Goal: Transaction & Acquisition: Purchase product/service

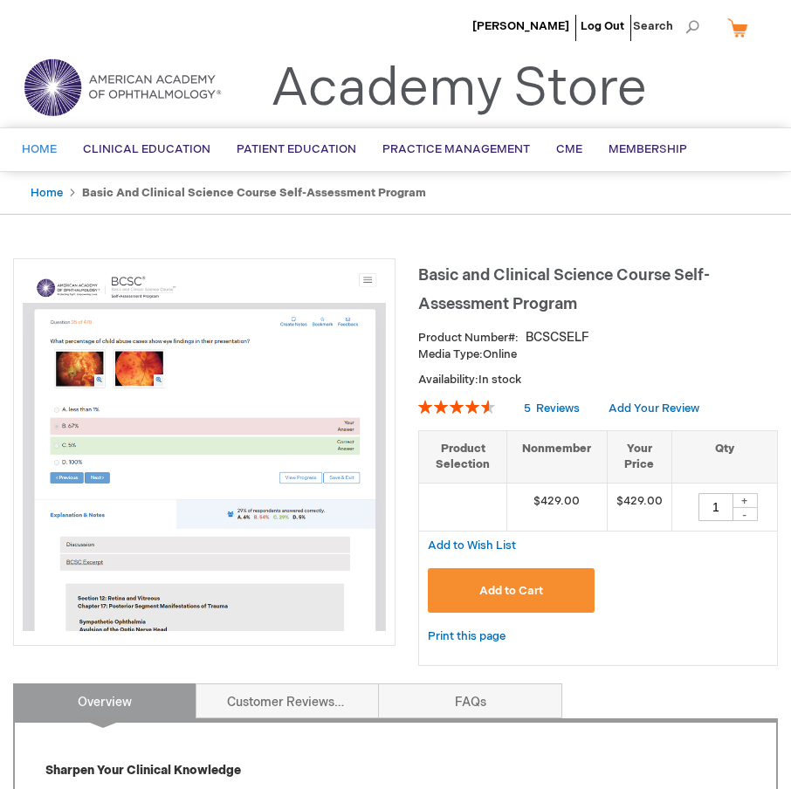
click at [35, 141] on link "Home" at bounding box center [39, 149] width 61 height 43
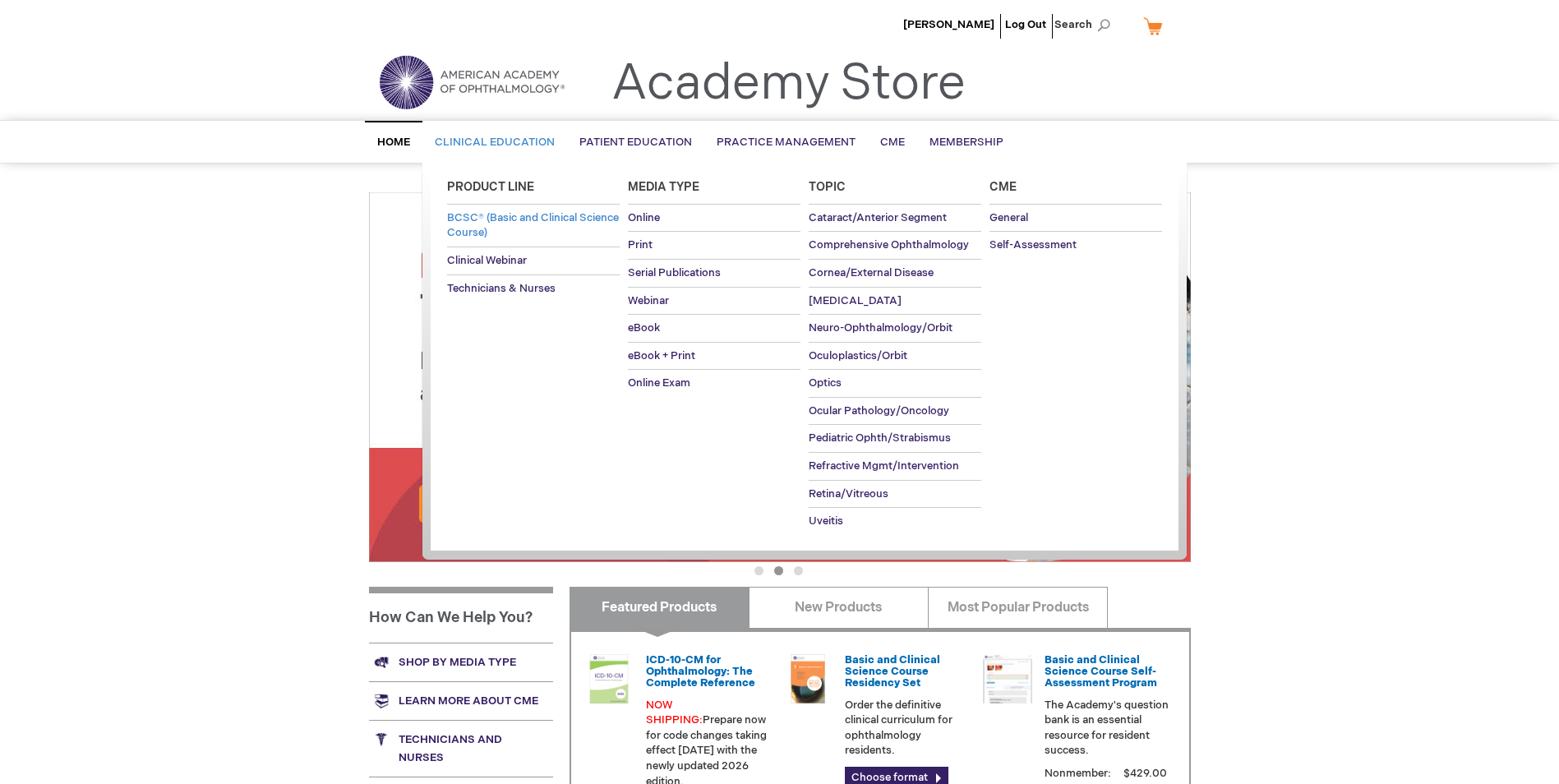
click at [502, 234] on span "BCSC® (Basic and Clinical Science Course)" at bounding box center [533, 225] width 171 height 29
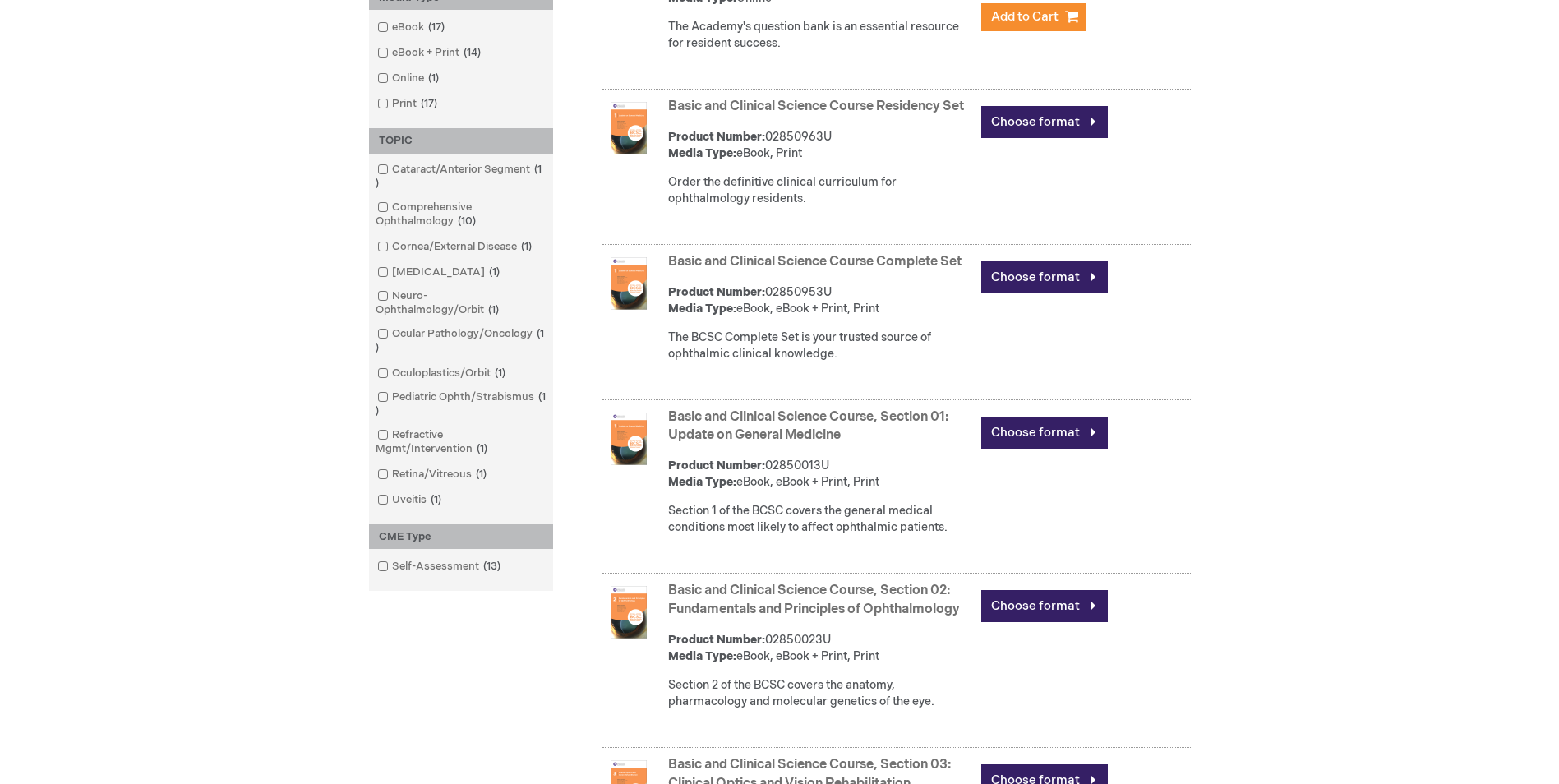
scroll to position [493, 0]
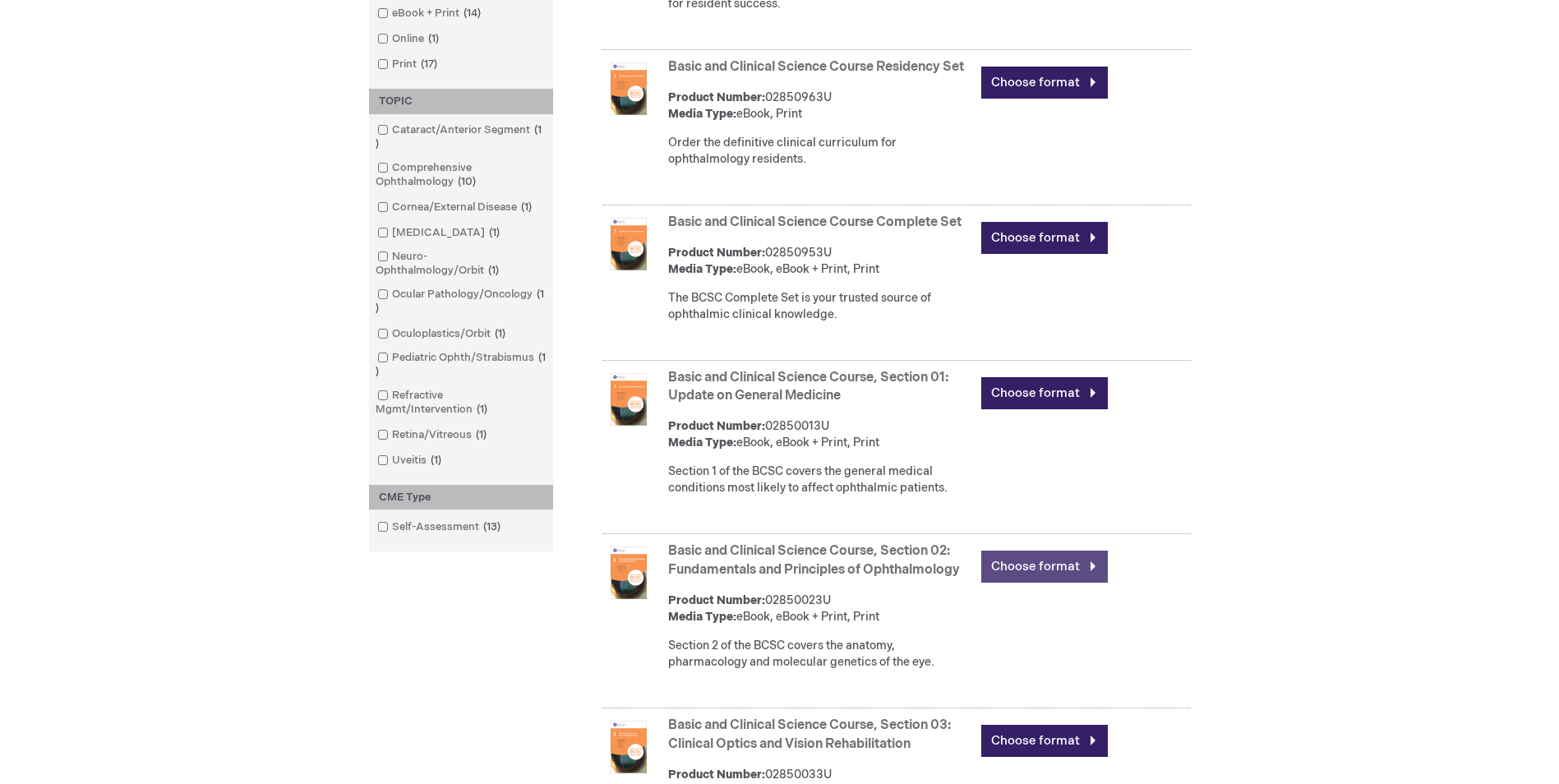
click at [1038, 583] on link "Choose format" at bounding box center [1044, 567] width 126 height 32
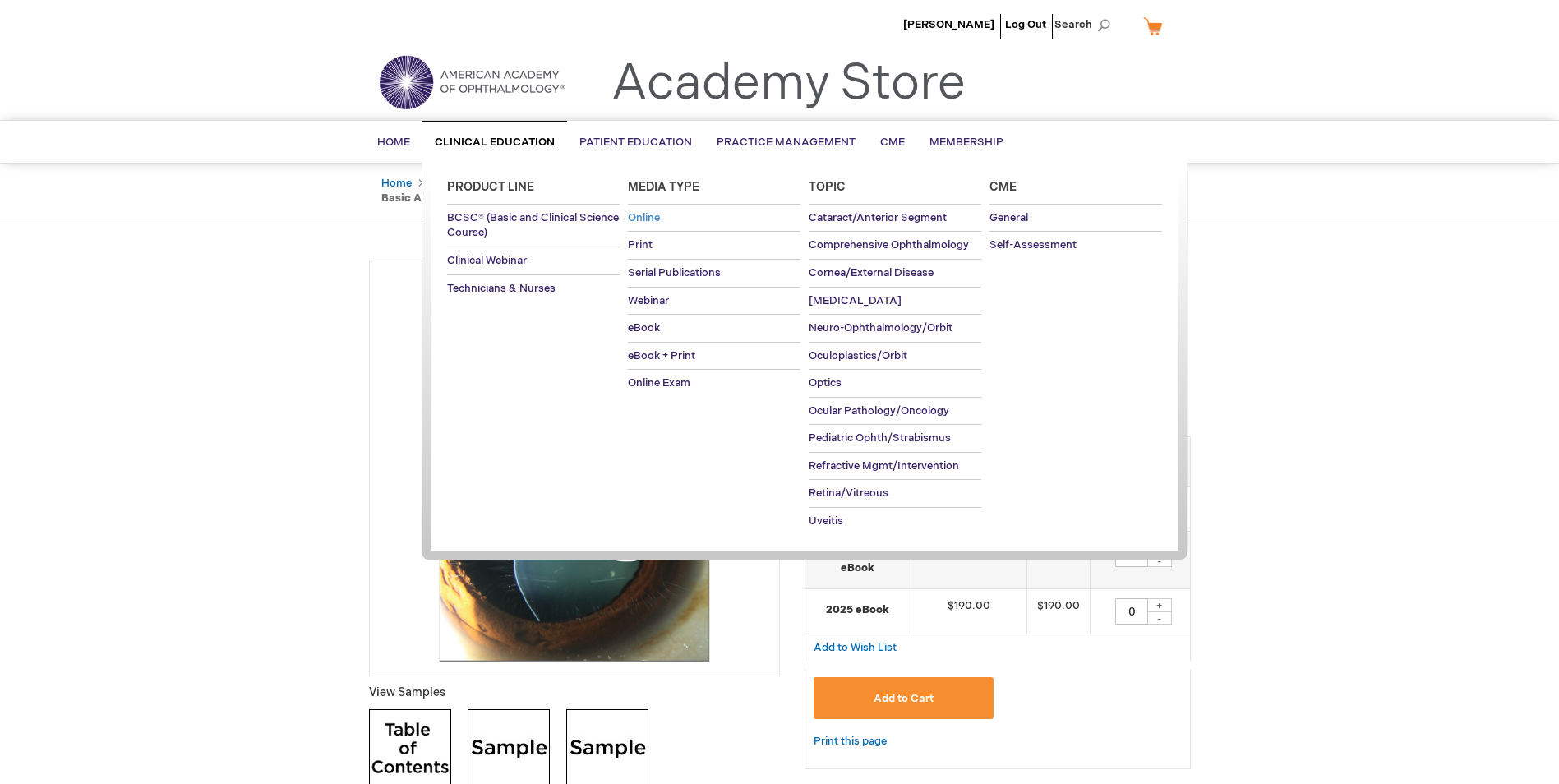
click at [669, 221] on link "Online" at bounding box center [714, 217] width 172 height 27
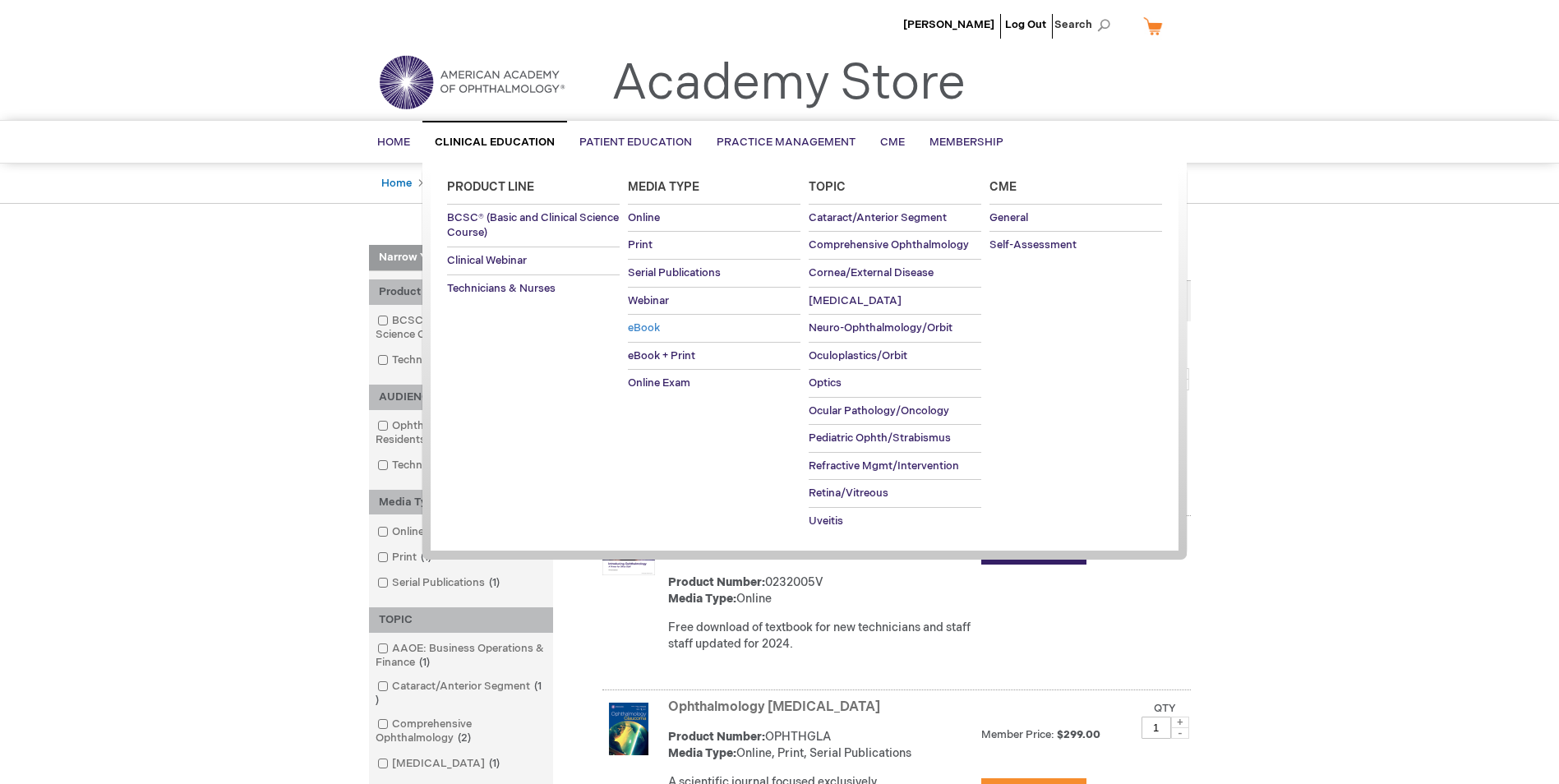
click at [659, 324] on span "eBook" at bounding box center [644, 328] width 32 height 13
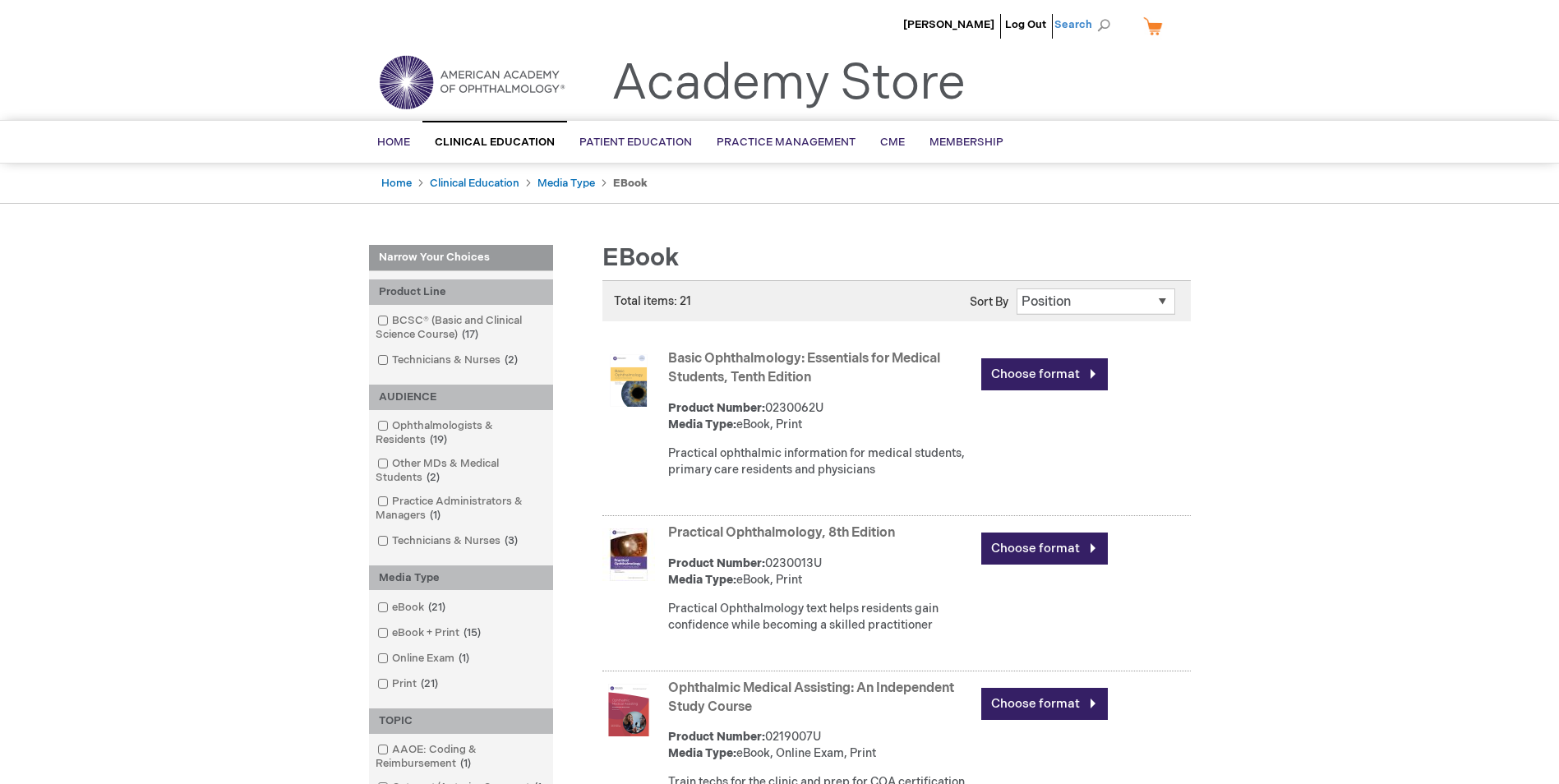
click at [1112, 33] on span "Search" at bounding box center [1085, 24] width 62 height 33
click at [1012, 30] on input "Search" at bounding box center [1008, 25] width 170 height 26
type input "bcsc"
click at [1098, 12] on button "Search" at bounding box center [1104, 25] width 13 height 26
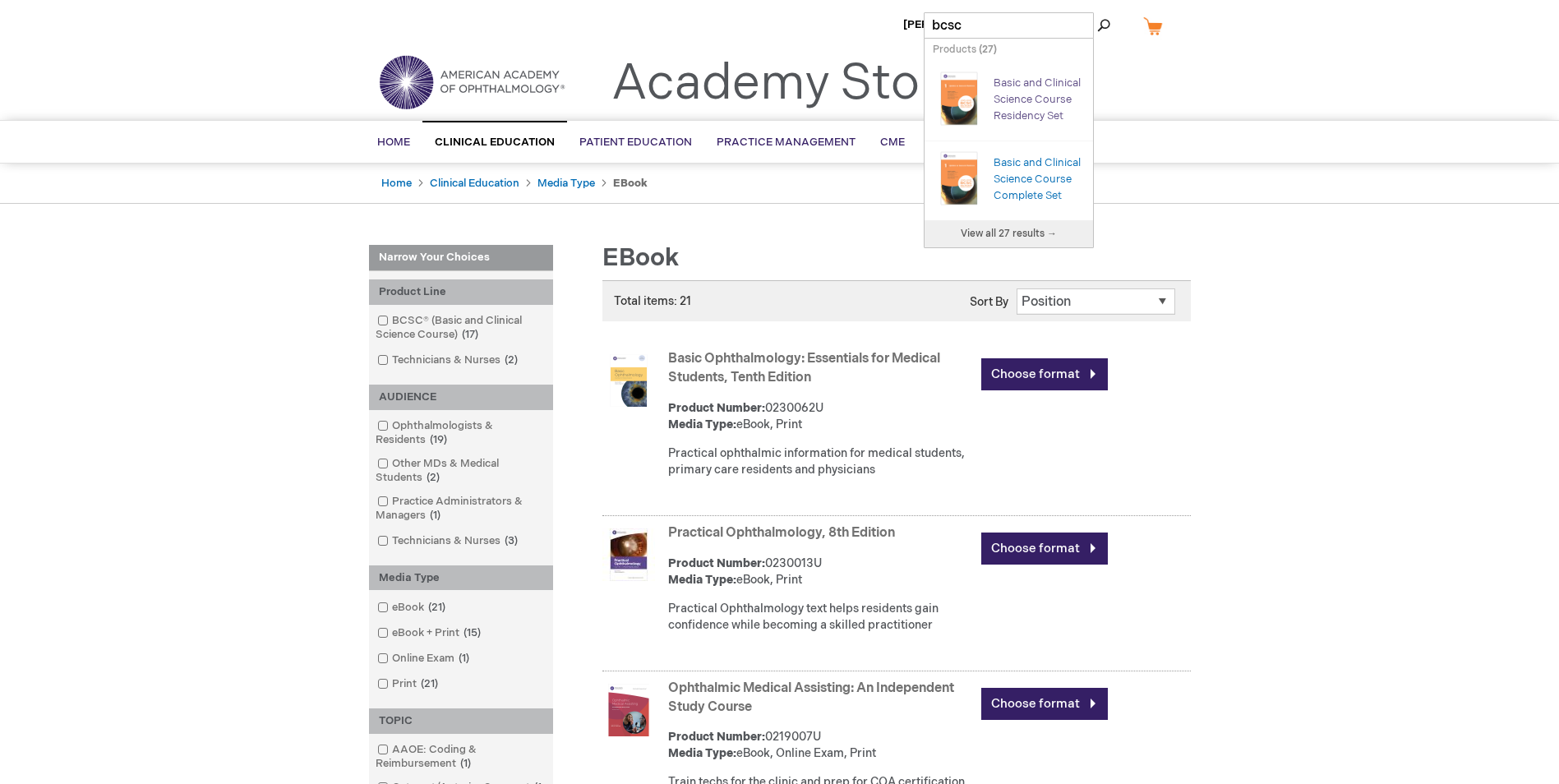
click at [999, 97] on link "Basic and Clinical Science Course Residency Set" at bounding box center [1037, 99] width 88 height 46
